Goal: Navigation & Orientation: Find specific page/section

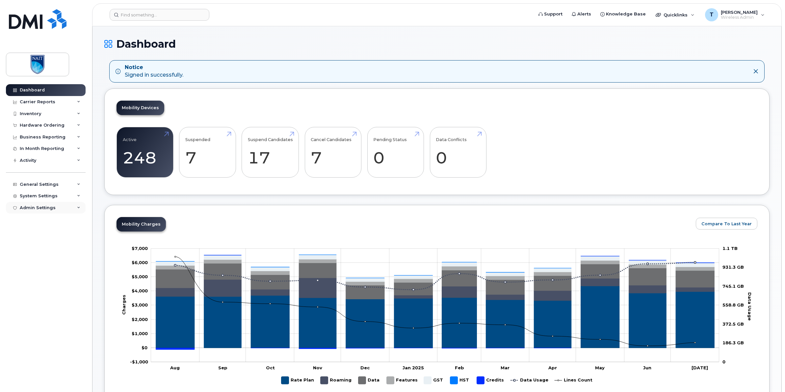
click at [52, 210] on div "Admin Settings" at bounding box center [38, 207] width 36 height 5
click at [41, 221] on div "SSO SAML" at bounding box center [34, 220] width 23 height 6
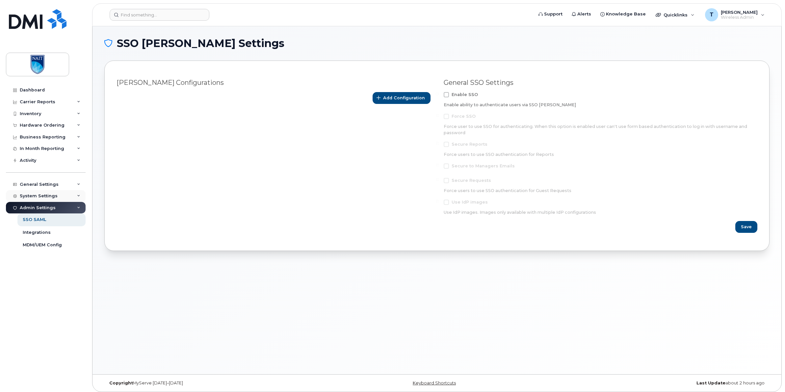
click at [49, 195] on div "System Settings" at bounding box center [46, 196] width 80 height 12
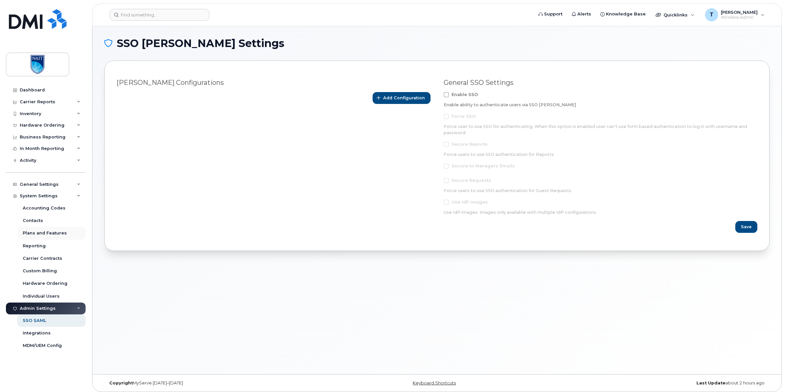
scroll to position [3, 0]
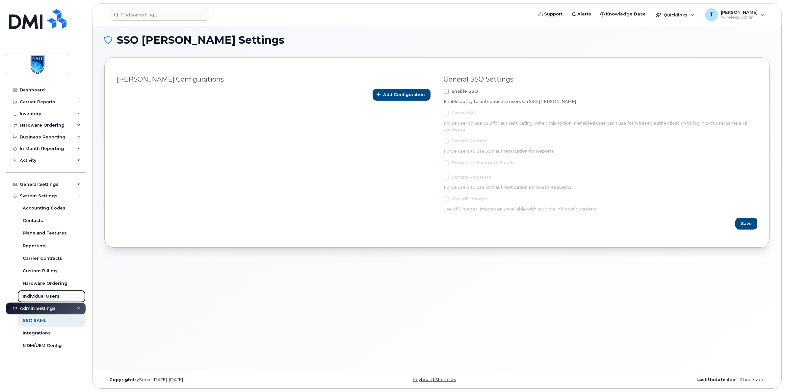
click at [47, 300] on div "Individual Users" at bounding box center [41, 297] width 37 height 6
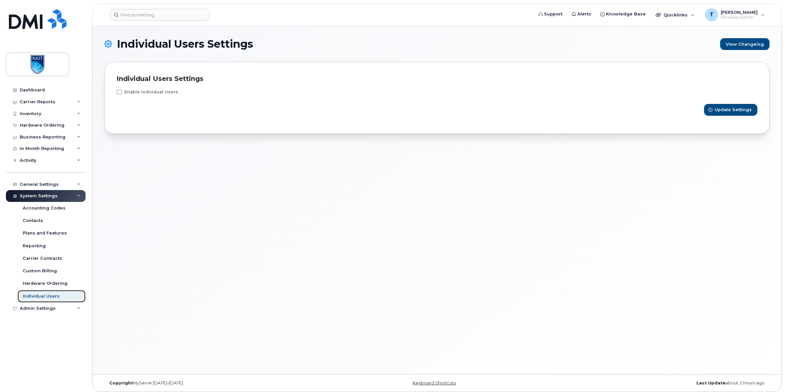
scroll to position [3, 0]
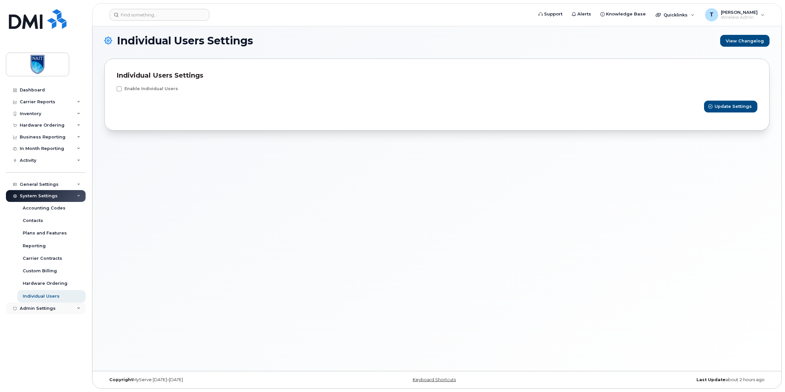
click at [48, 309] on div "Admin Settings" at bounding box center [38, 308] width 36 height 5
click at [38, 274] on div "Custom Billing" at bounding box center [40, 271] width 34 height 6
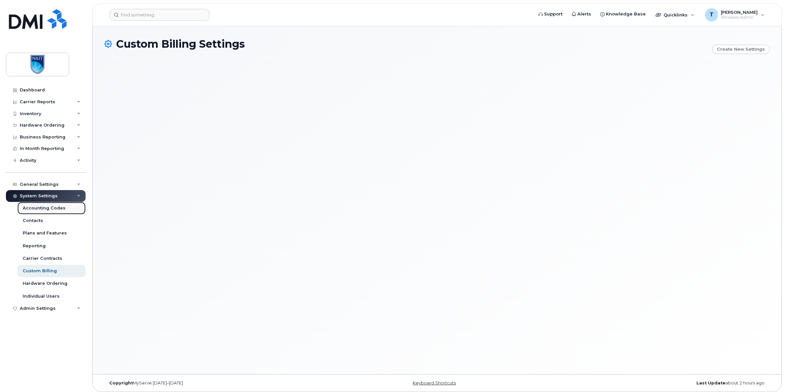
click at [49, 211] on div "Accounting Codes" at bounding box center [44, 208] width 43 height 6
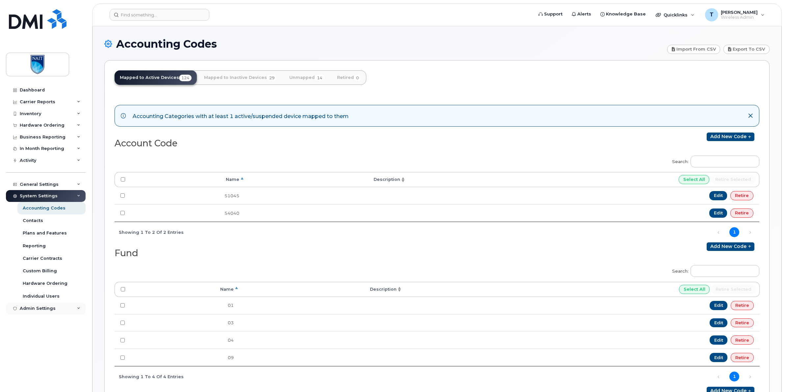
click at [41, 310] on div "Admin Settings" at bounding box center [38, 308] width 36 height 5
click at [40, 335] on div "Integrations" at bounding box center [37, 334] width 28 height 6
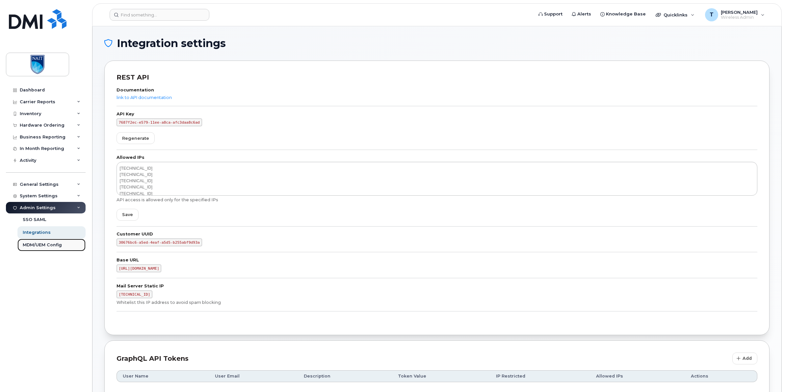
click at [54, 246] on div "MDM/UEM Config" at bounding box center [42, 245] width 39 height 6
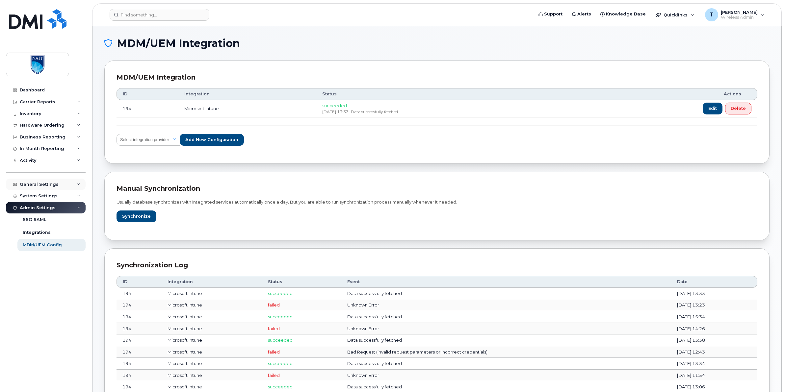
click at [39, 183] on div "General Settings" at bounding box center [46, 185] width 80 height 12
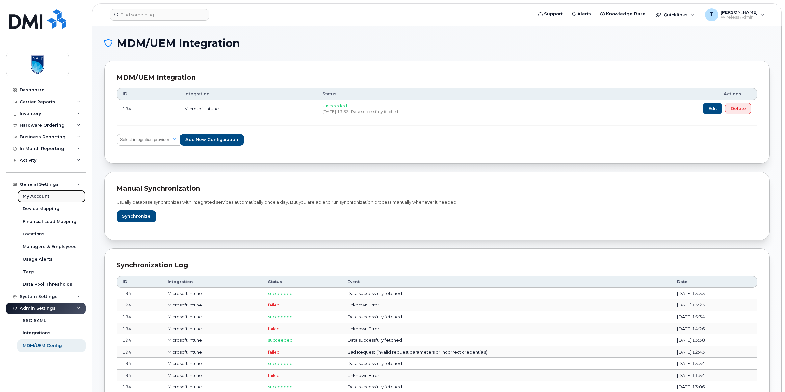
click at [40, 196] on div "My Account" at bounding box center [36, 197] width 27 height 6
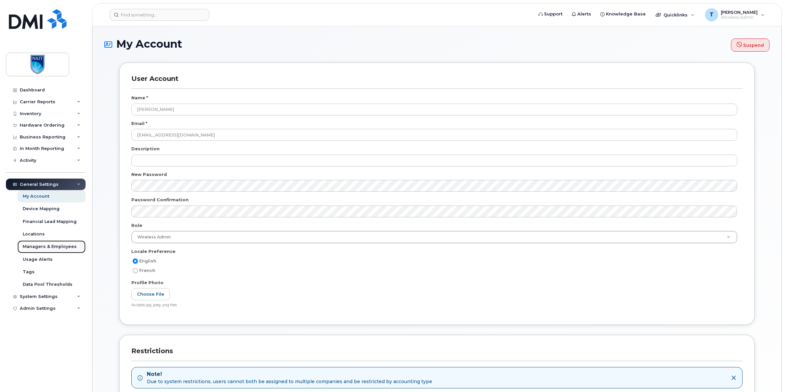
click at [48, 250] on div "Managers & Employees" at bounding box center [50, 247] width 54 height 6
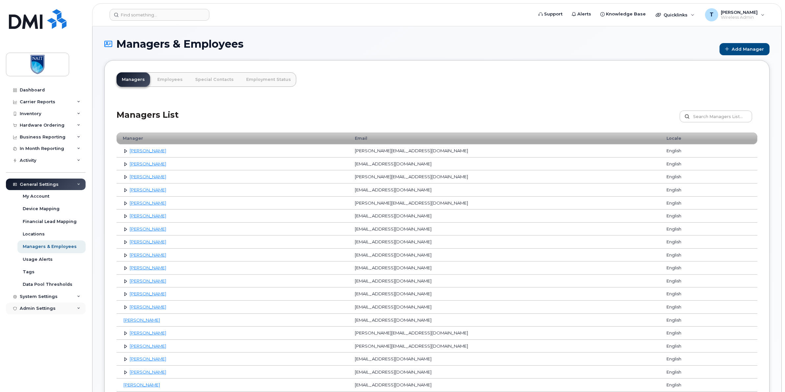
click at [31, 307] on div "Admin Settings" at bounding box center [46, 309] width 80 height 12
click at [168, 80] on link "Employees" at bounding box center [170, 79] width 36 height 14
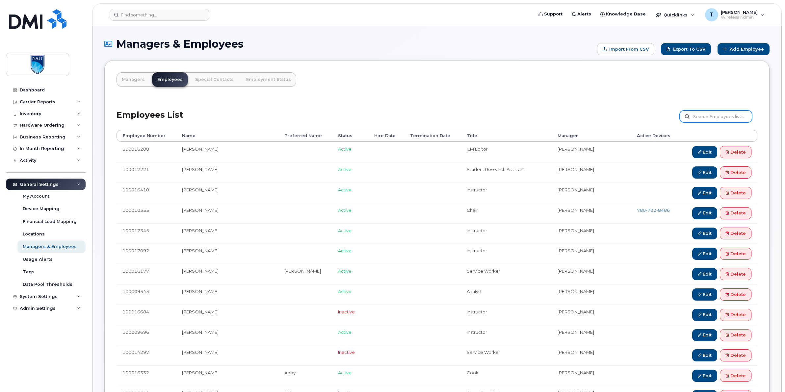
click at [708, 115] on input "text" at bounding box center [716, 117] width 72 height 12
type input "sarah"
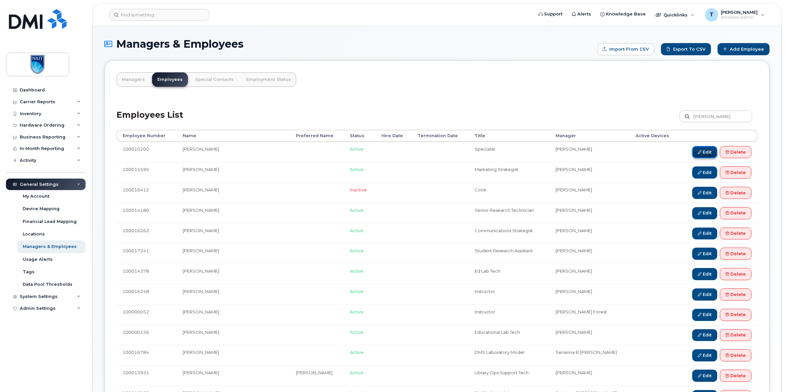
click at [703, 153] on link "Edit" at bounding box center [704, 152] width 25 height 12
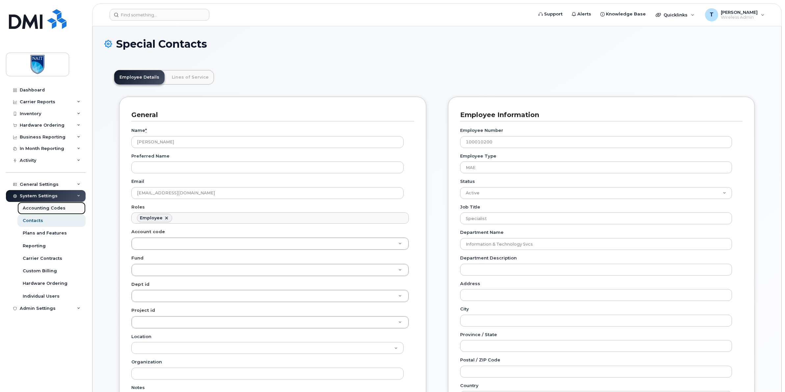
click at [59, 209] on div "Accounting Codes" at bounding box center [44, 208] width 43 height 6
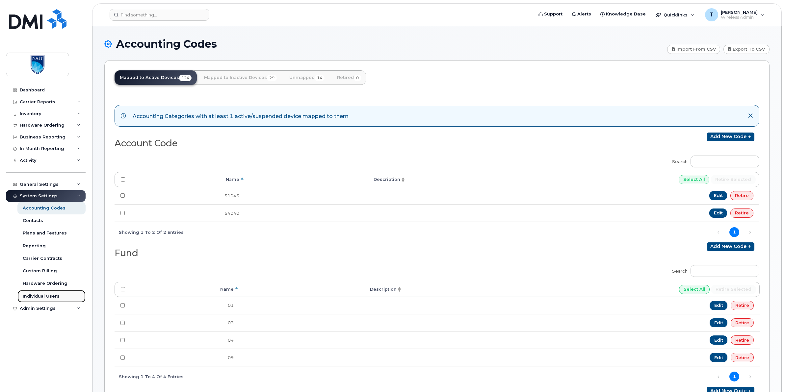
click at [49, 295] on div "Individual Users" at bounding box center [41, 297] width 37 height 6
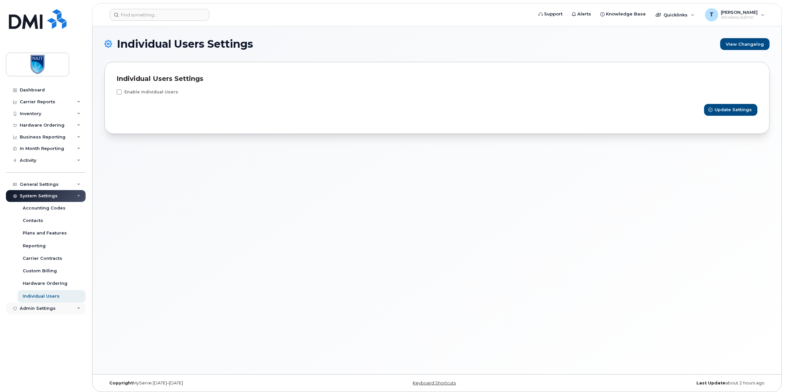
click at [48, 308] on div "Admin Settings" at bounding box center [38, 308] width 36 height 5
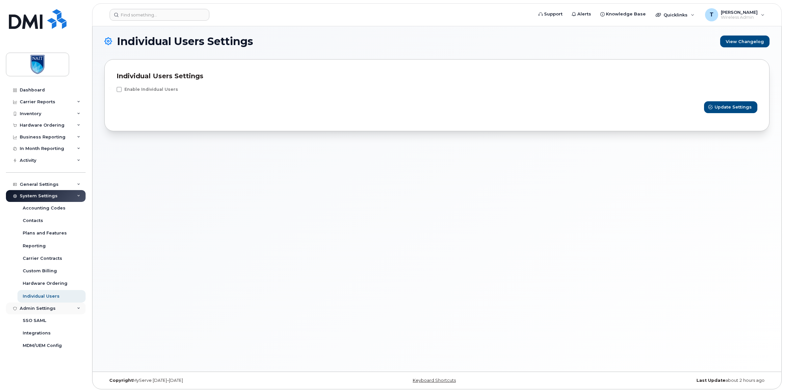
scroll to position [3, 0]
click at [41, 323] on div "SSO SAML" at bounding box center [34, 321] width 23 height 6
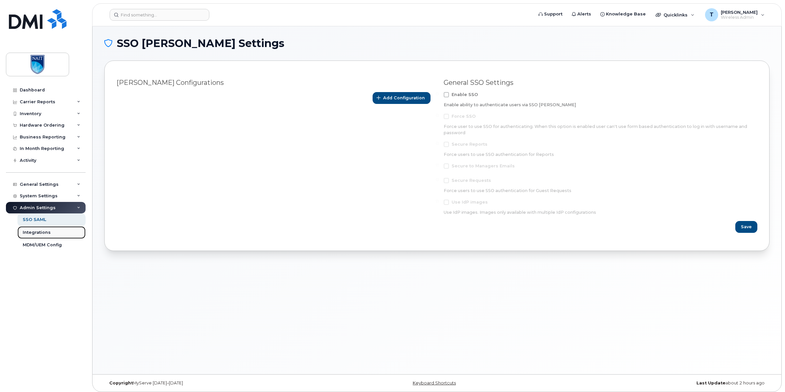
click at [33, 229] on link "Integrations" at bounding box center [51, 233] width 68 height 13
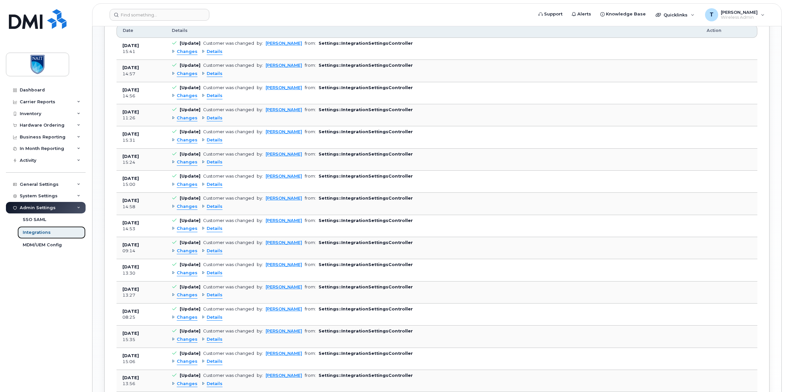
scroll to position [277, 0]
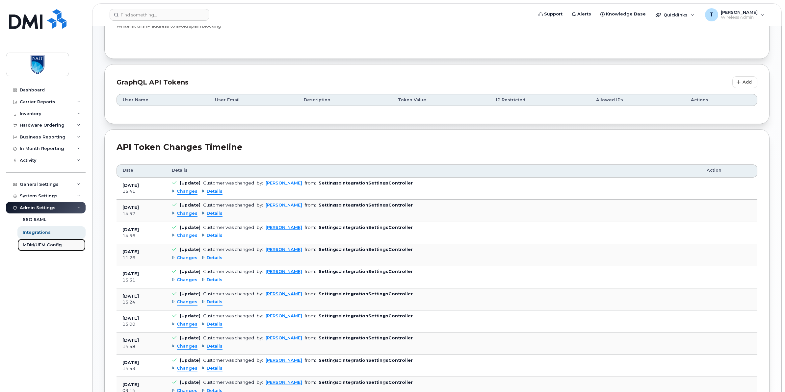
click at [49, 242] on link "MDM/UEM Config" at bounding box center [51, 245] width 68 height 13
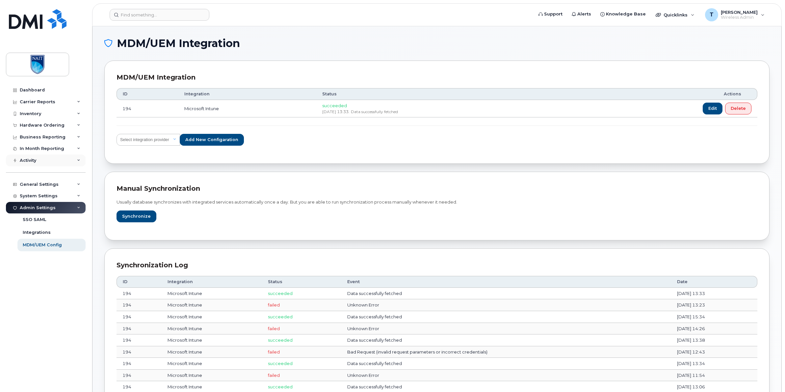
click at [55, 164] on div "Activity" at bounding box center [46, 161] width 80 height 12
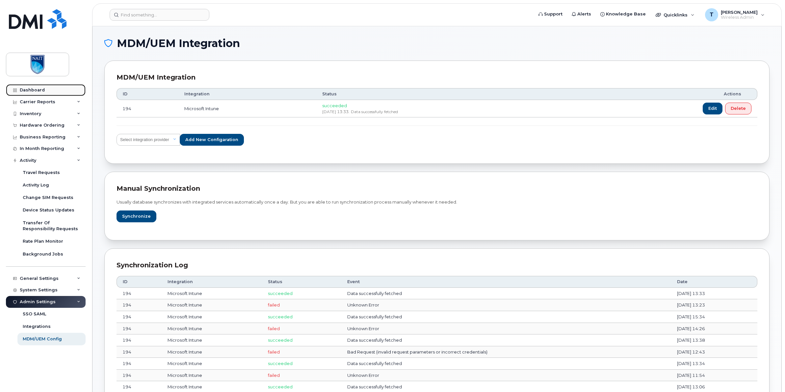
click at [35, 89] on div "Dashboard" at bounding box center [32, 90] width 25 height 5
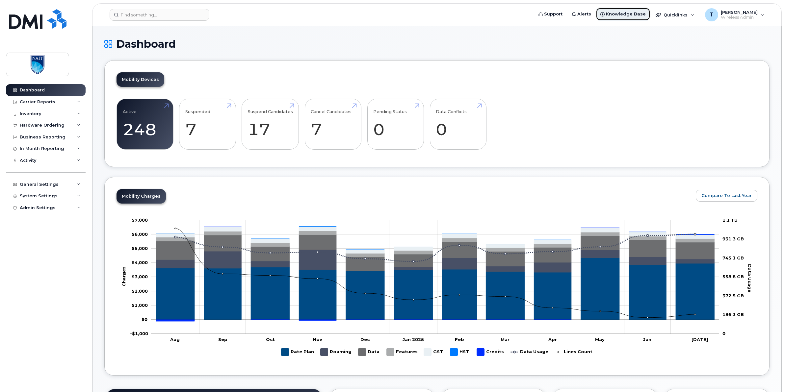
click at [623, 19] on link "Knowledge Base" at bounding box center [623, 14] width 55 height 13
click at [564, 17] on link "Support" at bounding box center [550, 14] width 33 height 13
